Goal: Browse casually

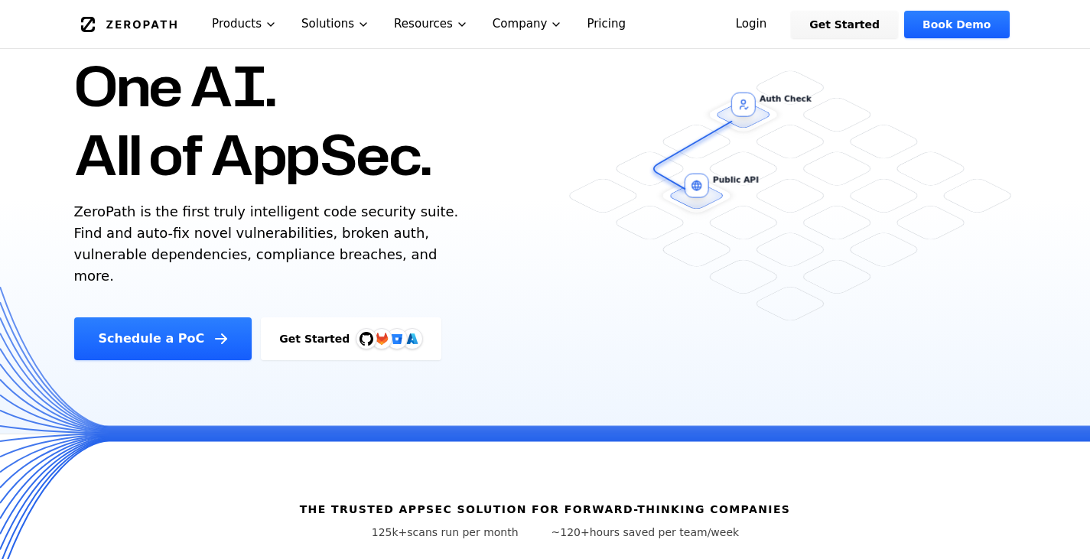
scroll to position [116, 0]
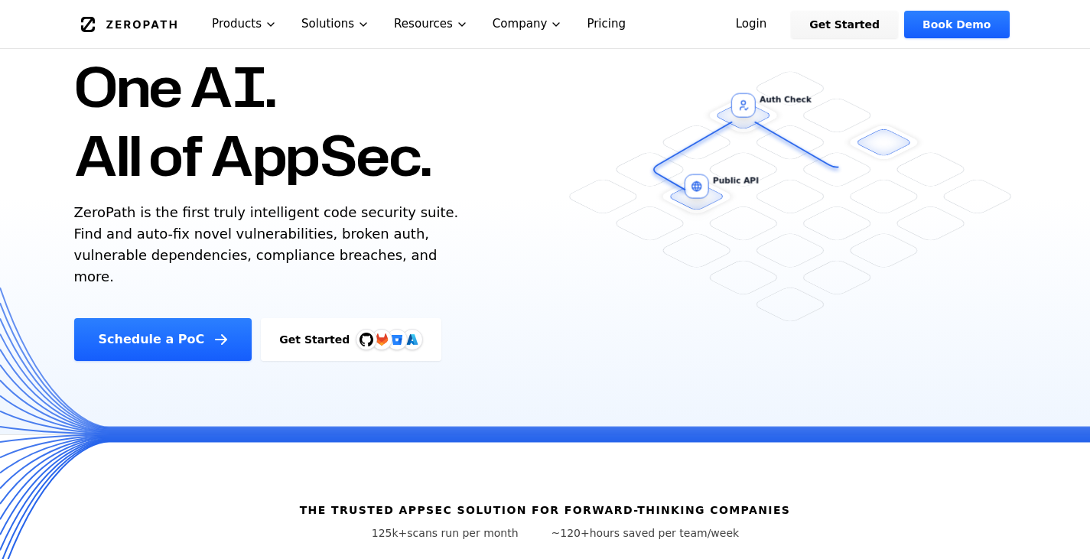
click at [334, 165] on h1 "One AI. All of AppSec." at bounding box center [252, 121] width 357 height 138
click at [194, 91] on h1 "One AI. All of AppSec." at bounding box center [252, 121] width 357 height 138
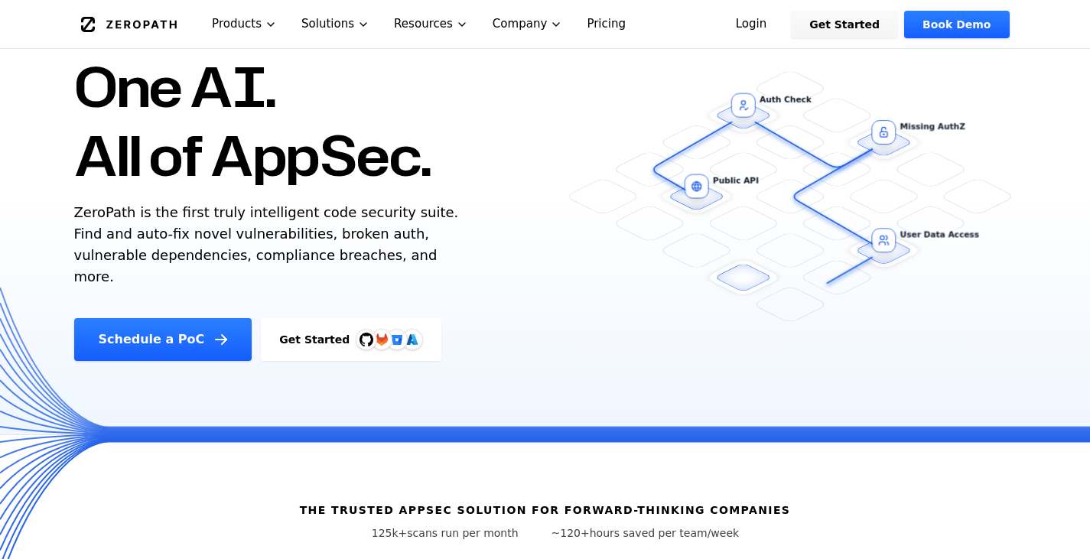
click at [194, 91] on h1 "One AI. All of AppSec." at bounding box center [252, 121] width 357 height 138
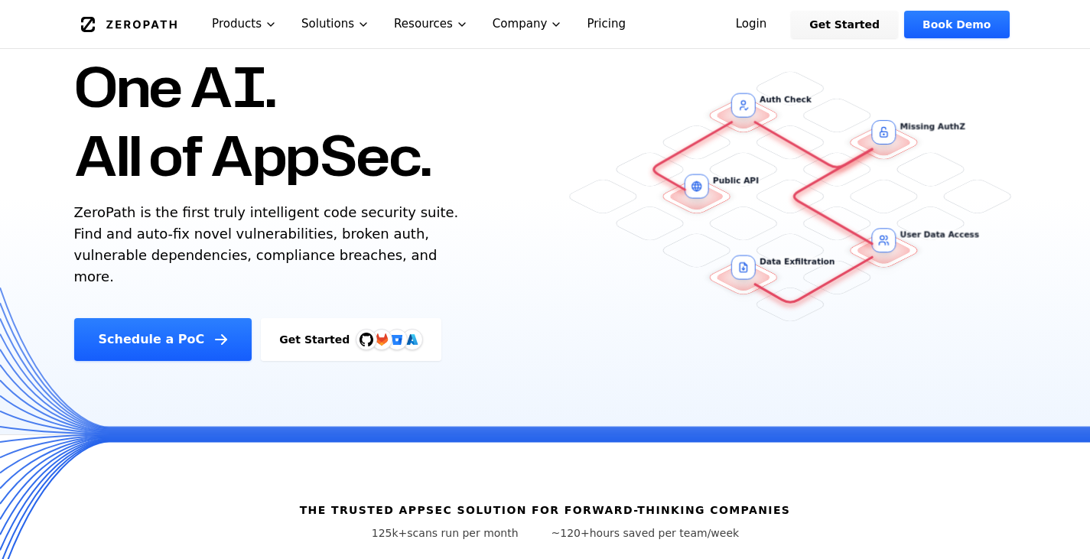
click at [217, 156] on h1 "One AI. All of AppSec." at bounding box center [252, 121] width 357 height 138
click at [196, 218] on p "ZeroPath is the first truly intelligent code security suite. Find and auto-fix …" at bounding box center [270, 245] width 392 height 86
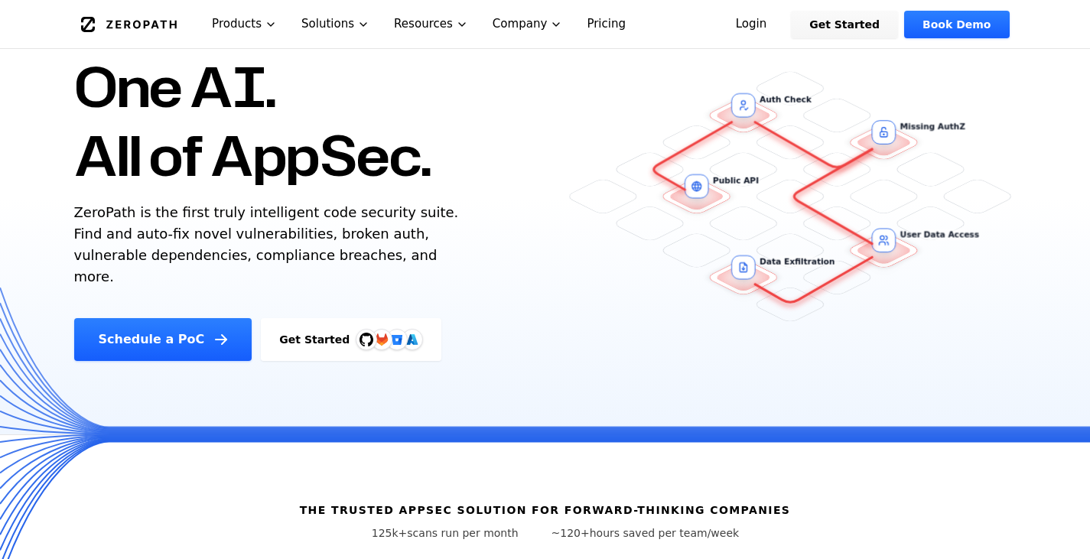
click at [196, 218] on p "ZeroPath is the first truly intelligent code security suite. Find and auto-fix …" at bounding box center [270, 245] width 392 height 86
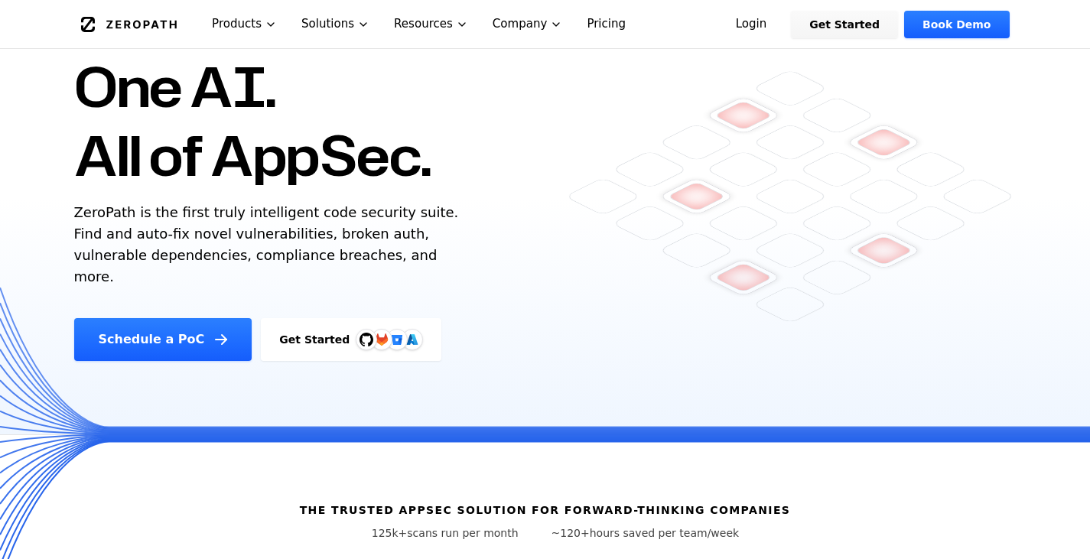
click at [215, 140] on h1 "One AI. All of AppSec." at bounding box center [252, 121] width 357 height 138
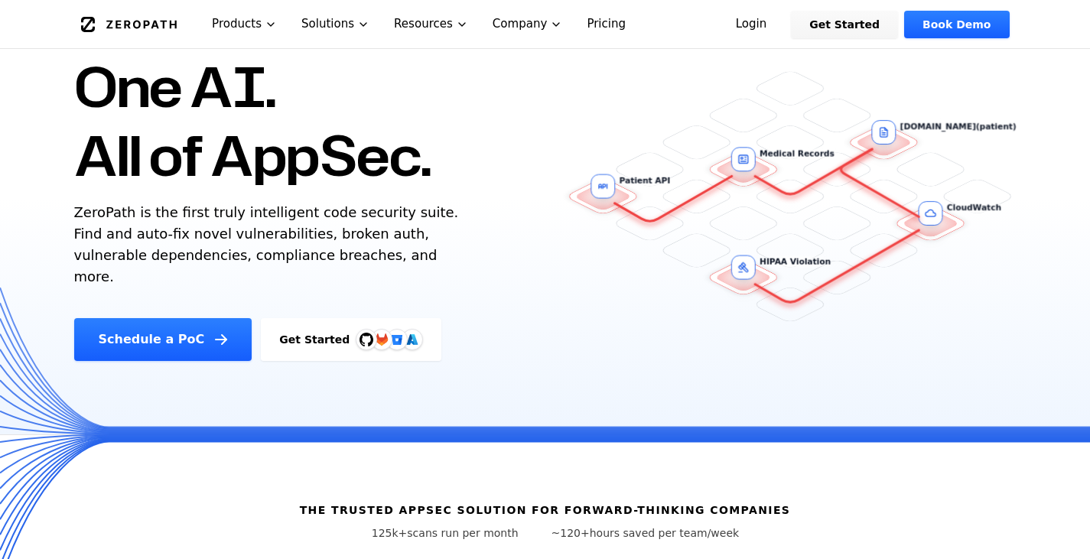
scroll to position [0, 0]
